Goal: Check status: Check status

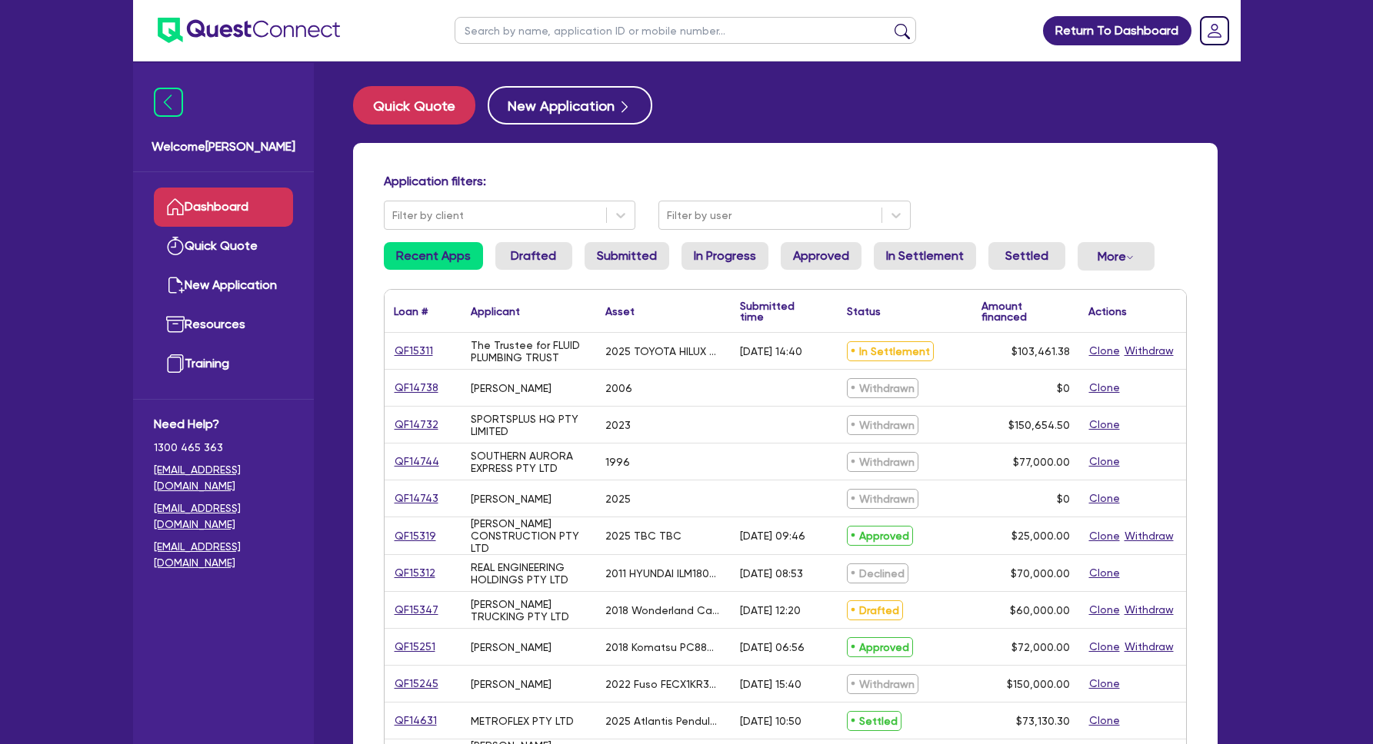
scroll to position [135, 0]
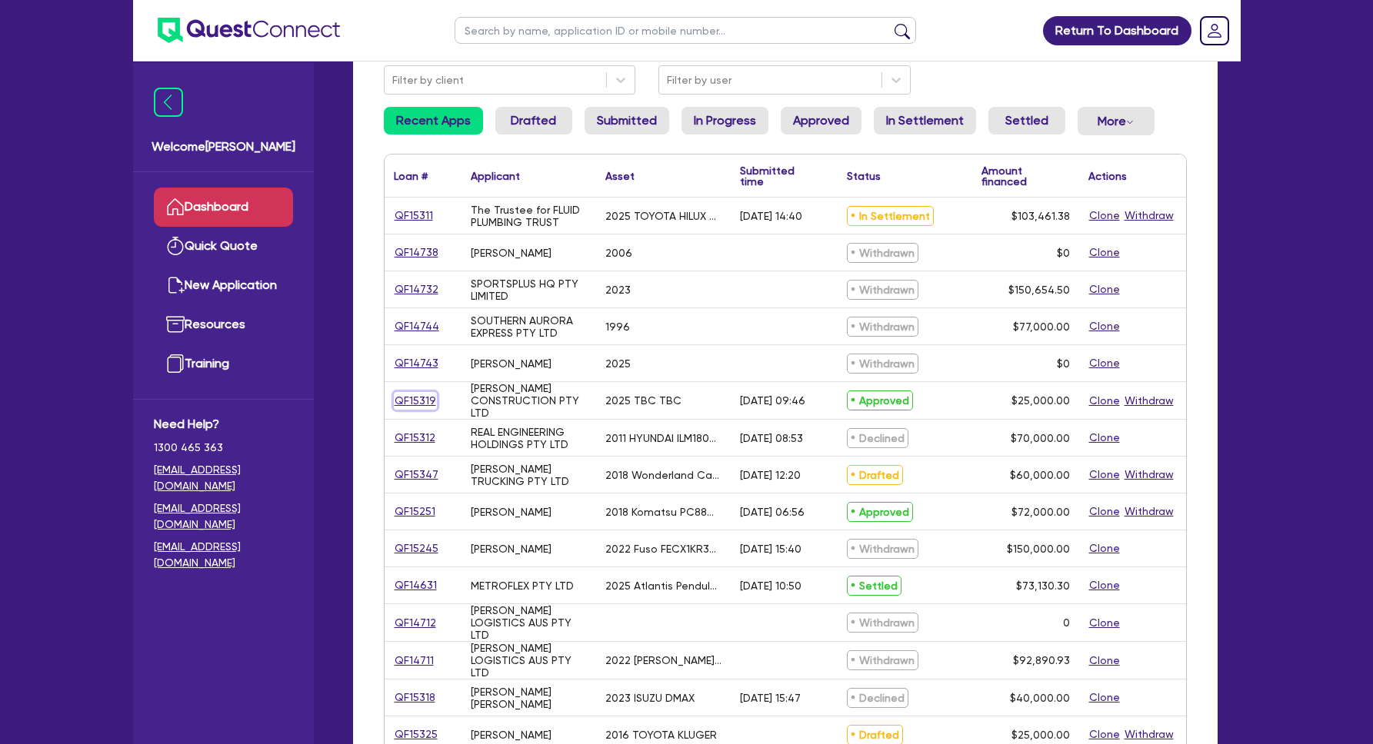
click at [421, 398] on link "QF15319" at bounding box center [415, 401] width 43 height 18
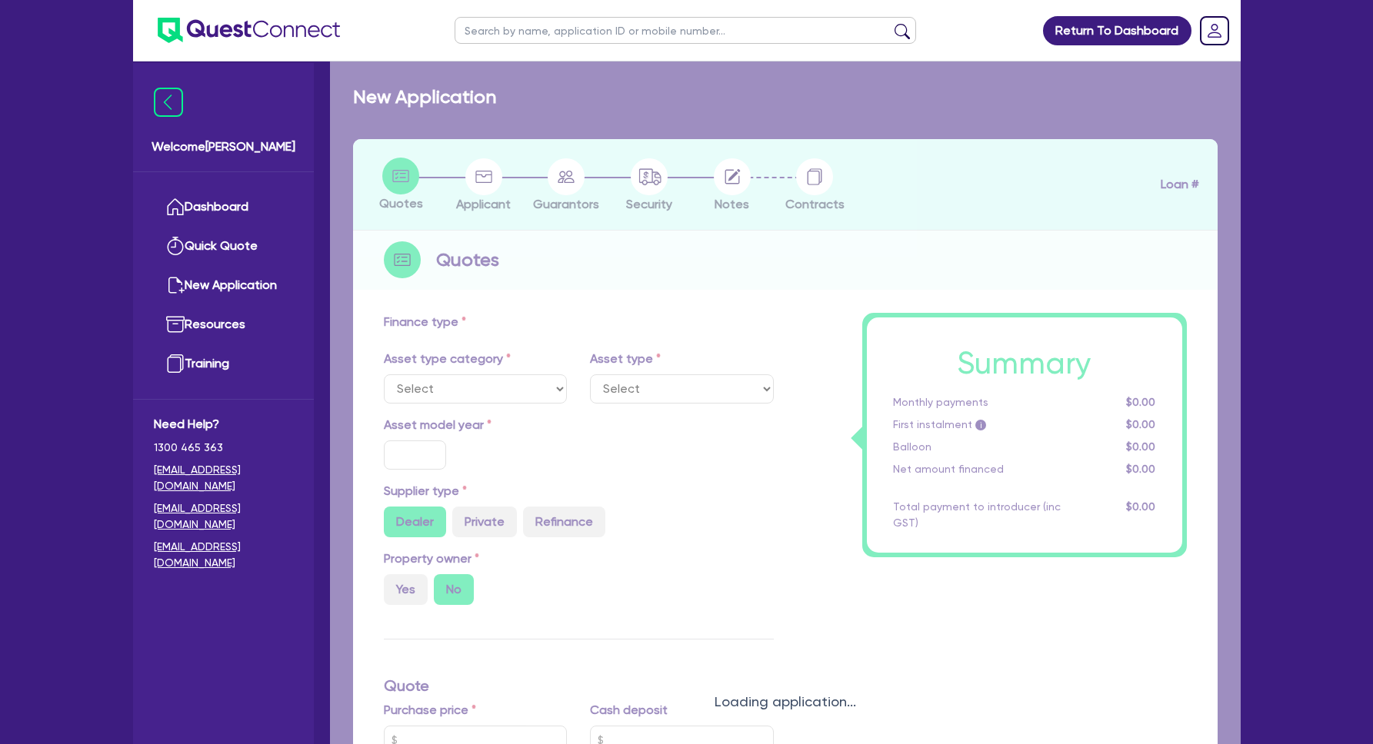
select select "PRIMARY_ASSETS"
type input "2025"
type input "25,000"
type input "13"
type input "3,250"
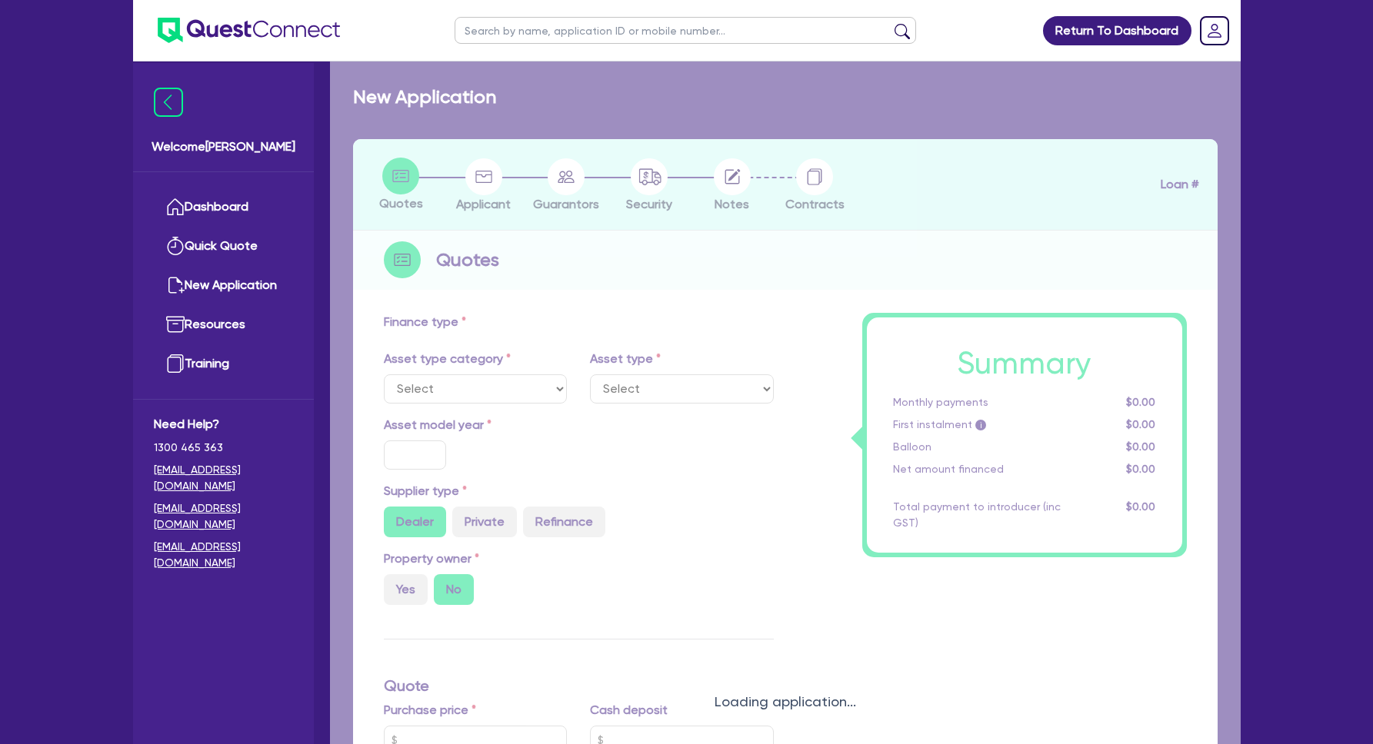
type input "17.95"
type input "1,200"
select select "TRAILERS"
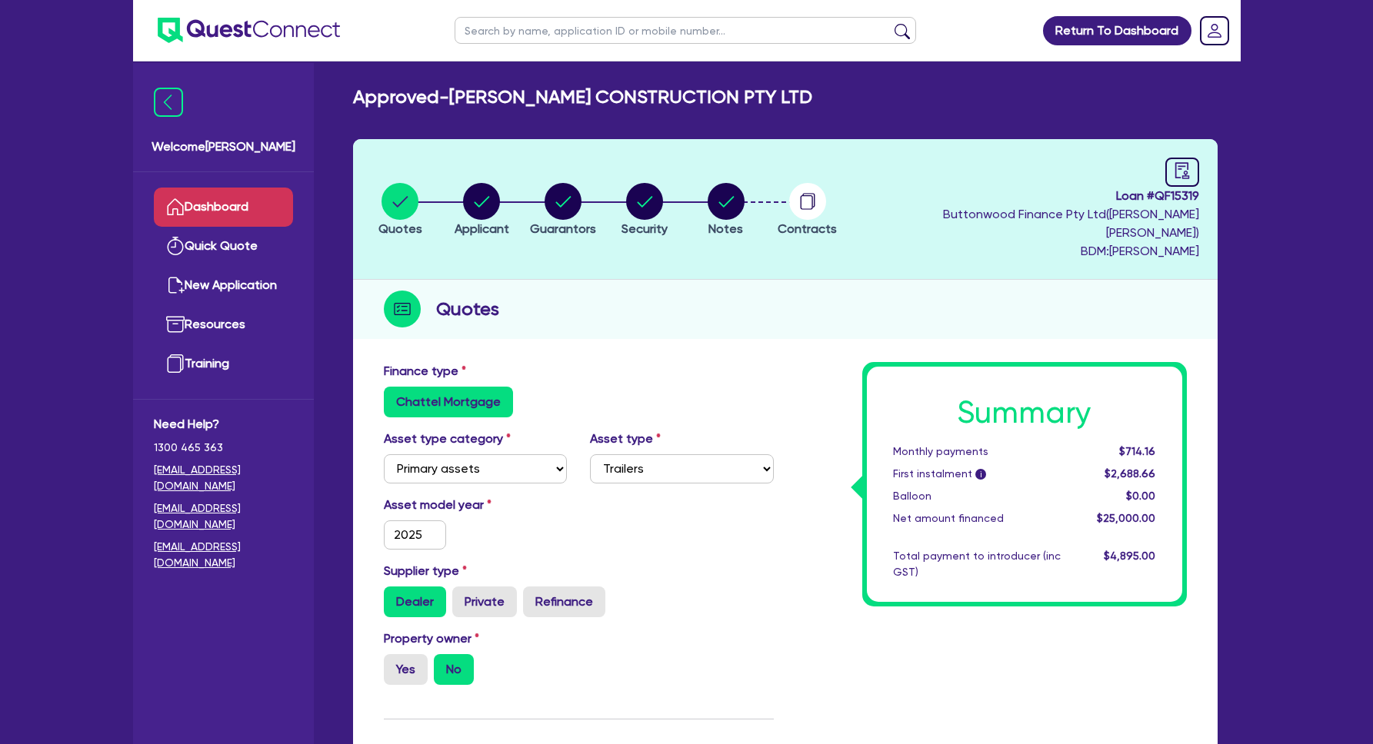
click at [218, 203] on link "Dashboard" at bounding box center [223, 207] width 139 height 39
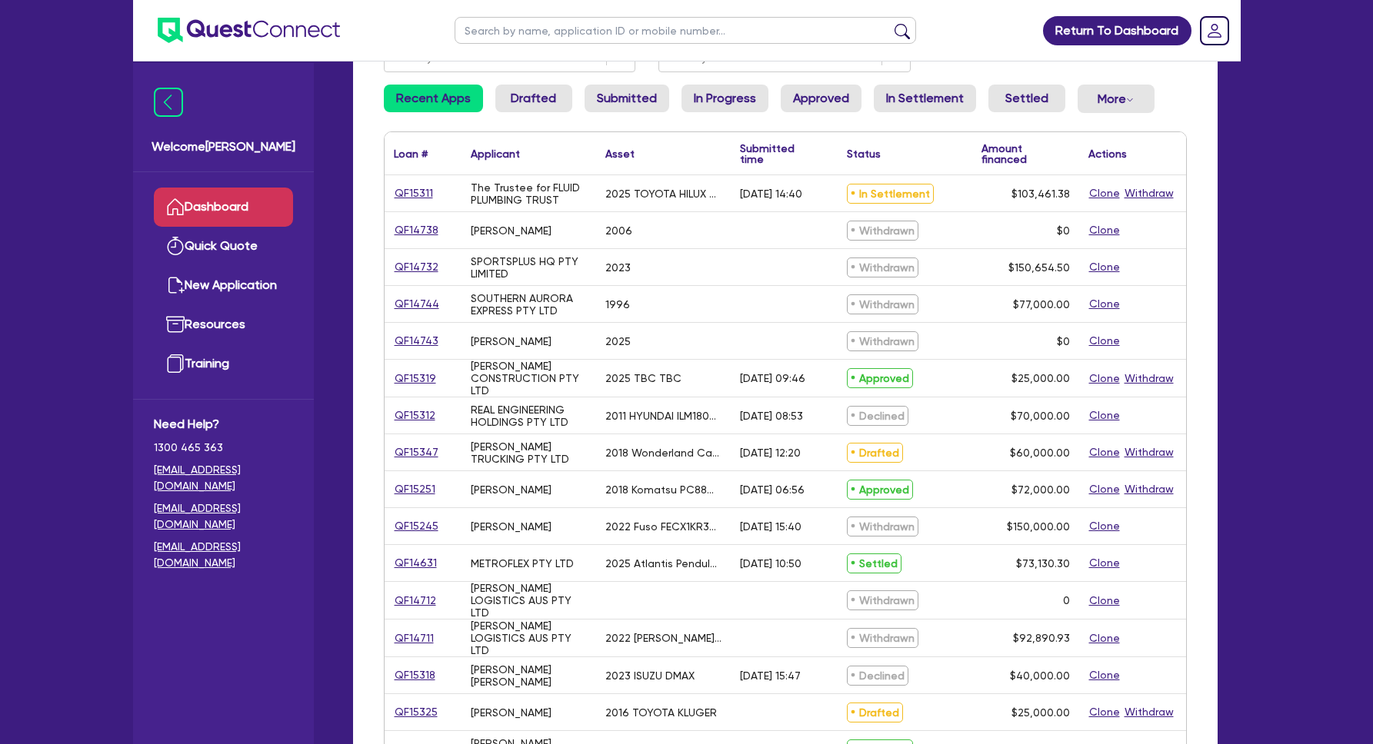
scroll to position [158, 0]
click at [821, 91] on link "Approved" at bounding box center [821, 98] width 81 height 28
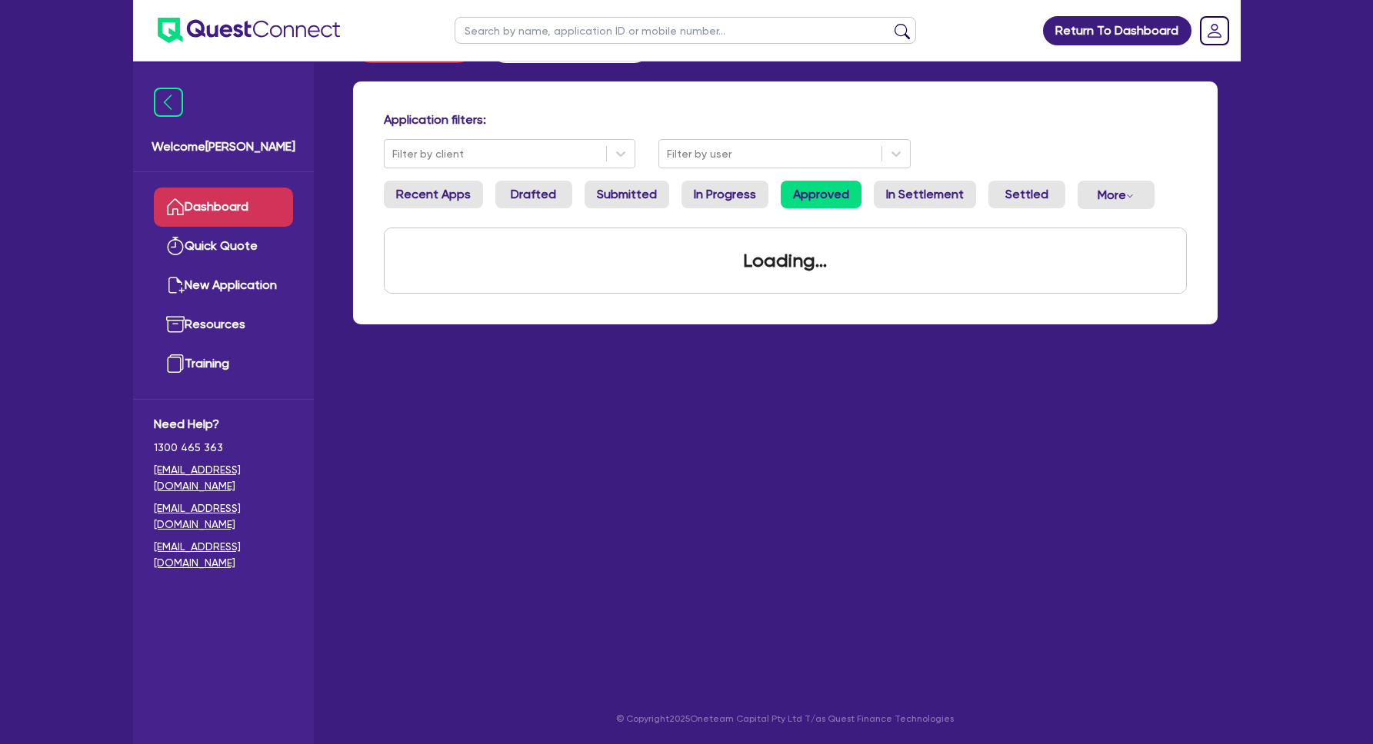
scroll to position [62, 0]
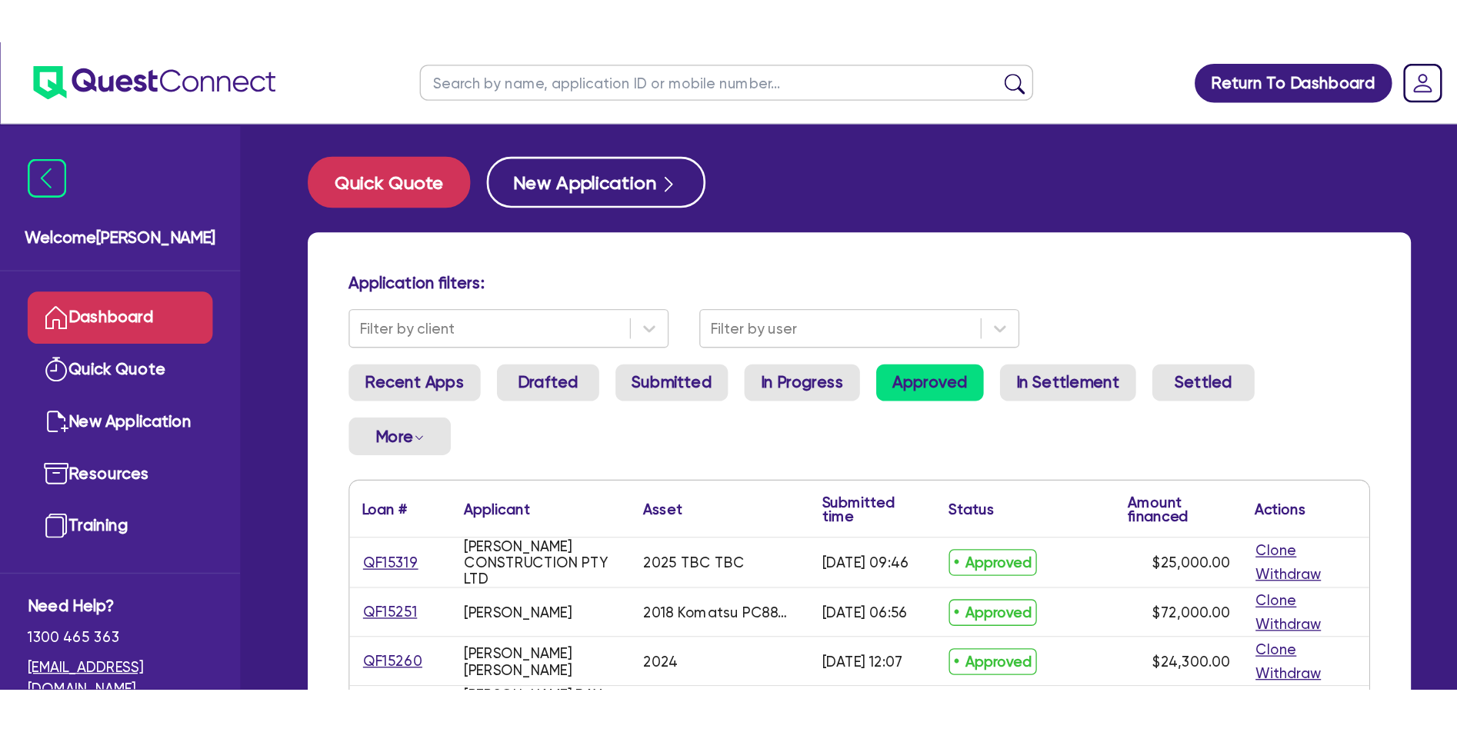
scroll to position [31, 0]
